Goal: Navigation & Orientation: Find specific page/section

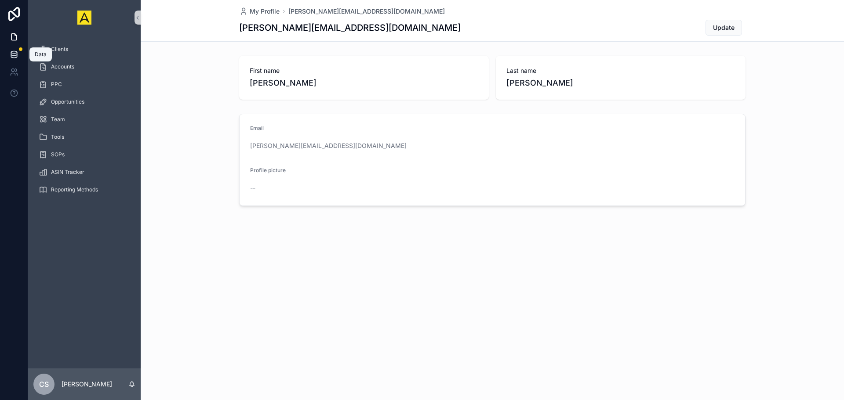
click at [10, 51] on icon at bounding box center [14, 54] width 9 height 9
click at [62, 50] on span "Clients" at bounding box center [59, 49] width 17 height 7
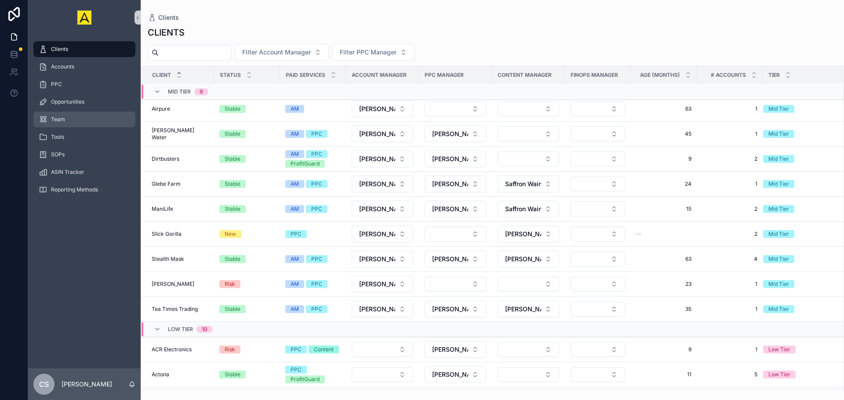
scroll to position [176, 0]
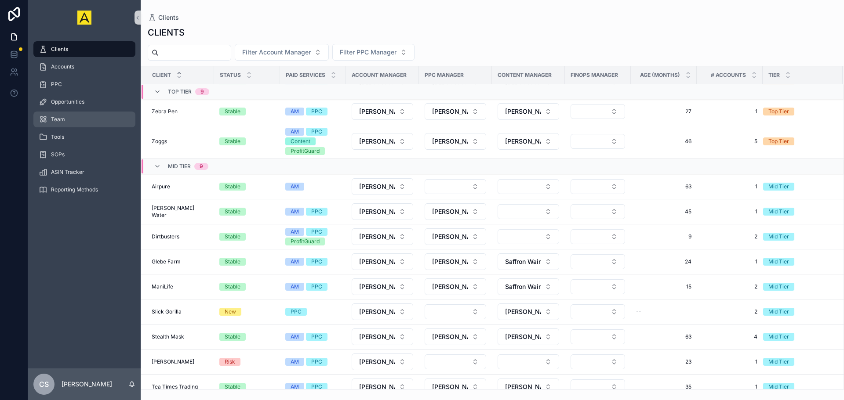
click at [69, 122] on div "Team" at bounding box center [84, 120] width 91 height 14
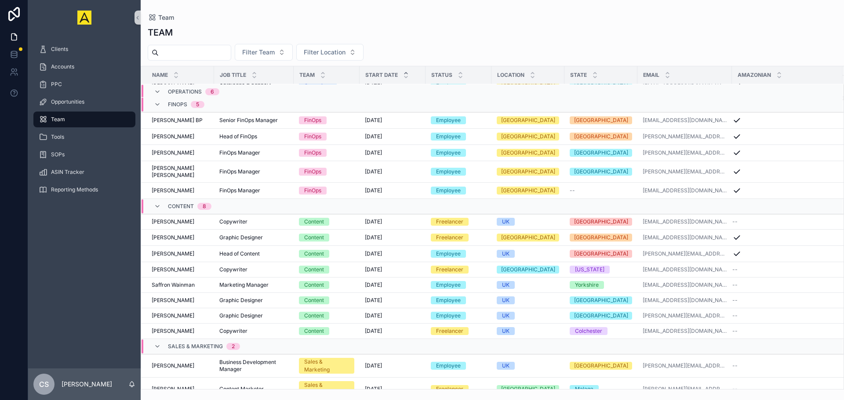
scroll to position [457, 0]
